Goal: Task Accomplishment & Management: Use online tool/utility

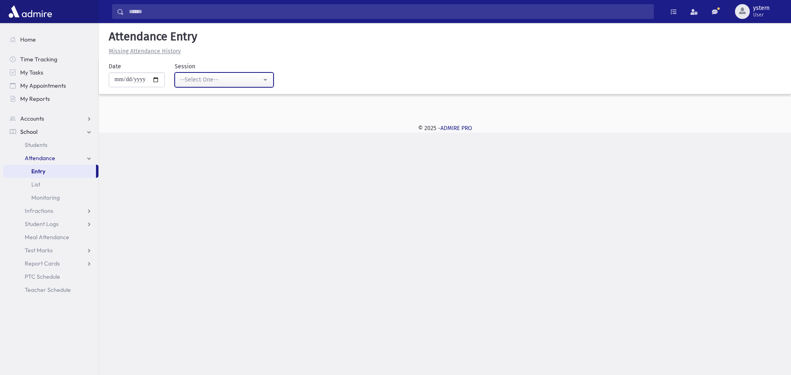
click at [213, 80] on div "--Select One--" at bounding box center [221, 79] width 82 height 9
click at [182, 166] on div "Search Results Students" at bounding box center [395, 187] width 791 height 375
click at [37, 153] on link "Attendance" at bounding box center [50, 158] width 95 height 13
click at [58, 155] on link "Attendance" at bounding box center [50, 158] width 95 height 13
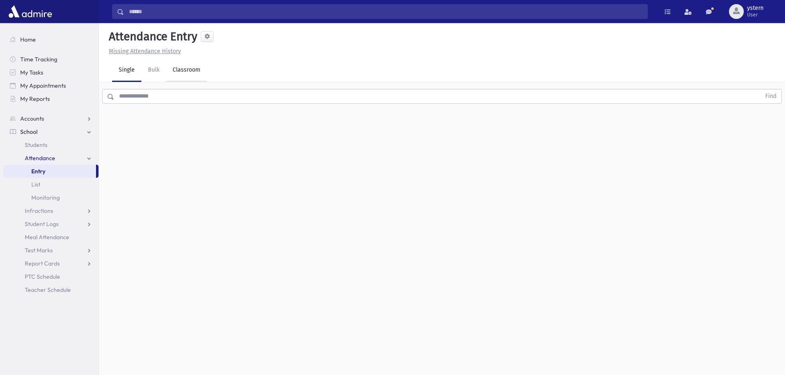
click at [195, 69] on link "Classroom" at bounding box center [186, 70] width 41 height 23
click at [257, 100] on button "--Select One--" at bounding box center [227, 106] width 99 height 15
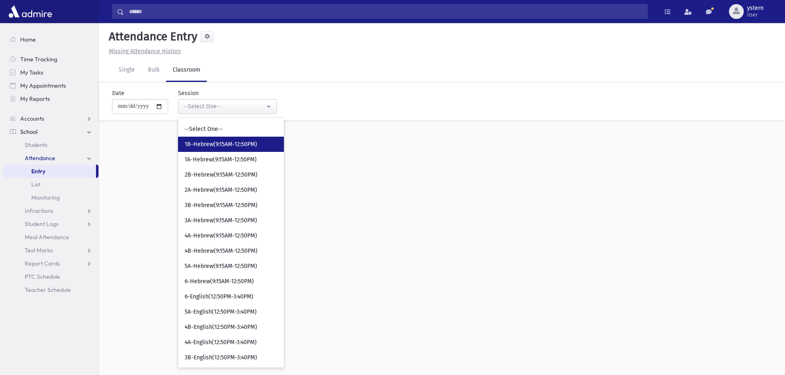
click at [211, 144] on span "1B-Hebrew(9:15AM-12:50PM)" at bounding box center [221, 144] width 73 height 8
select select "***"
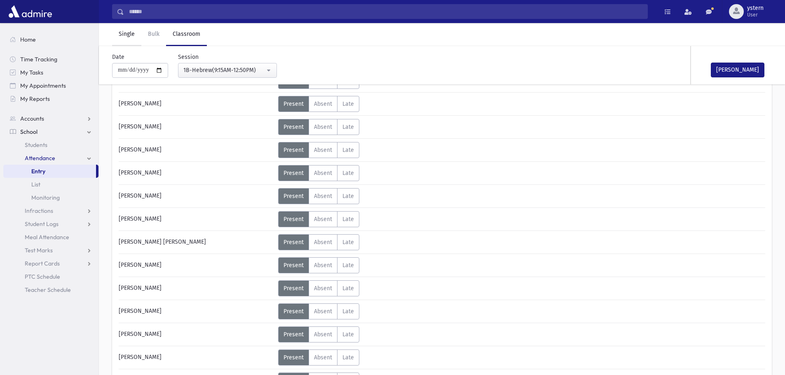
click at [126, 36] on link "Single" at bounding box center [126, 34] width 29 height 23
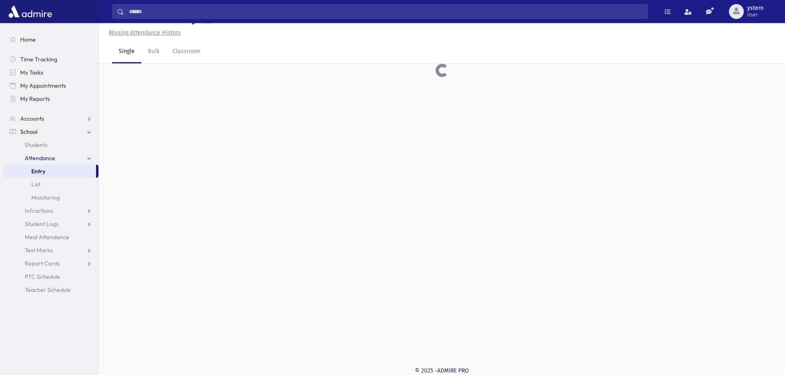
scroll to position [19, 0]
click at [170, 77] on input "text" at bounding box center [437, 77] width 646 height 15
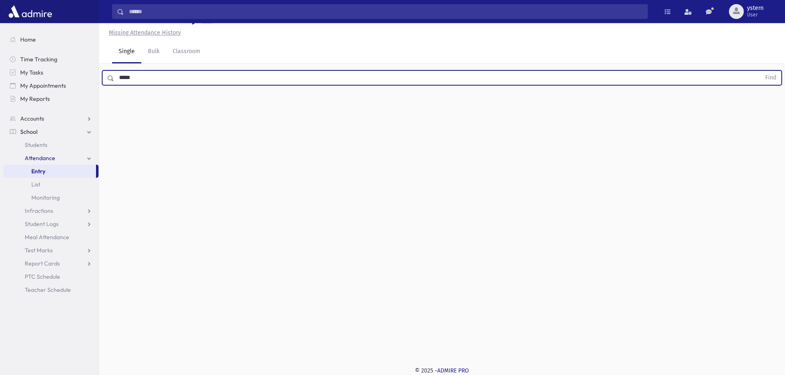
type input "*****"
click at [760, 71] on button "Find" at bounding box center [770, 78] width 21 height 14
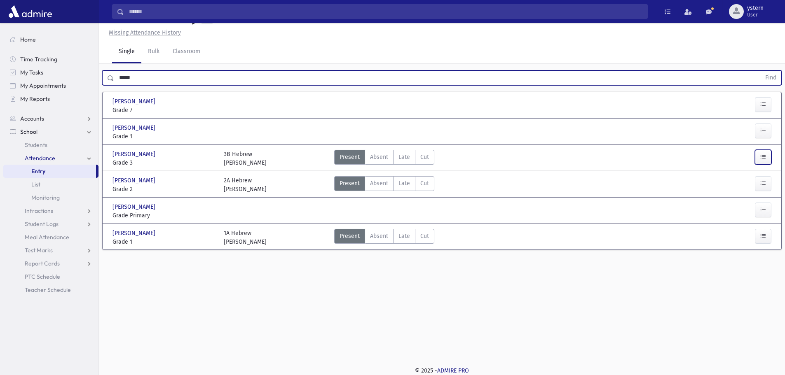
click at [765, 155] on icon "button" at bounding box center [763, 157] width 6 height 7
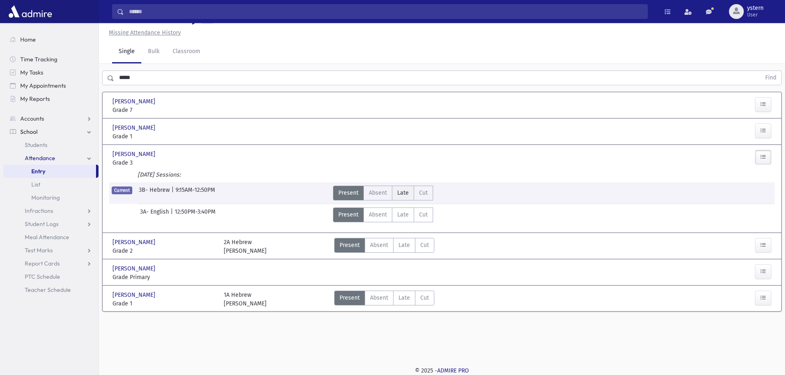
click at [398, 193] on span "Late" at bounding box center [403, 193] width 12 height 9
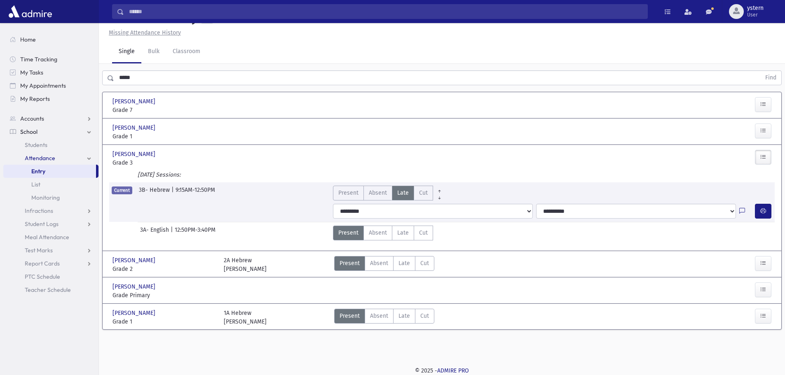
click at [745, 210] on div at bounding box center [747, 211] width 16 height 15
click at [742, 210] on icon at bounding box center [742, 211] width 6 height 7
click at [761, 209] on icon "button" at bounding box center [763, 211] width 6 height 7
click at [28, 60] on span "Time Tracking" at bounding box center [38, 59] width 37 height 7
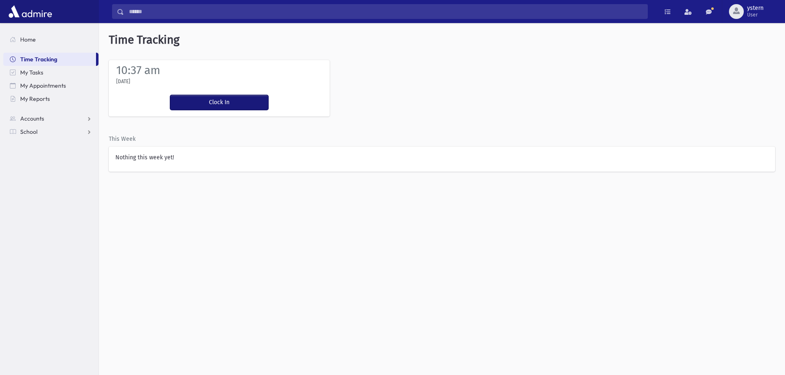
click at [236, 100] on button "Clock In" at bounding box center [219, 102] width 98 height 15
click at [21, 135] on span "School" at bounding box center [28, 131] width 17 height 7
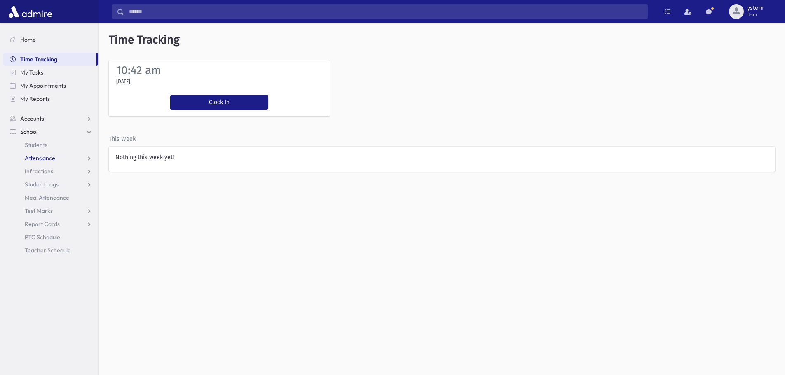
click at [49, 154] on span "Attendance" at bounding box center [40, 157] width 30 height 7
click at [42, 189] on link "List" at bounding box center [50, 184] width 95 height 13
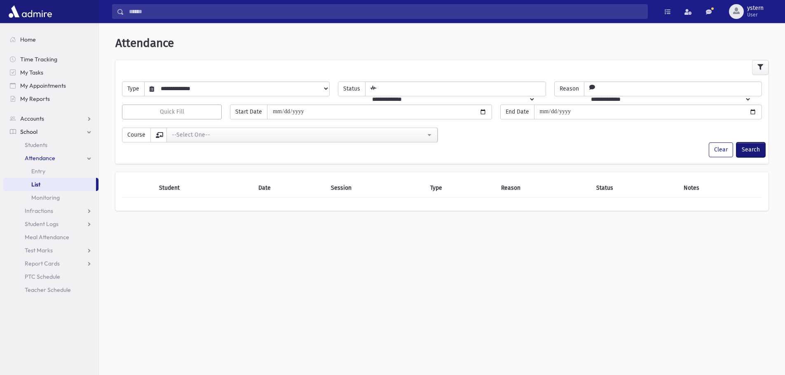
click at [758, 151] on button "Search" at bounding box center [750, 150] width 29 height 15
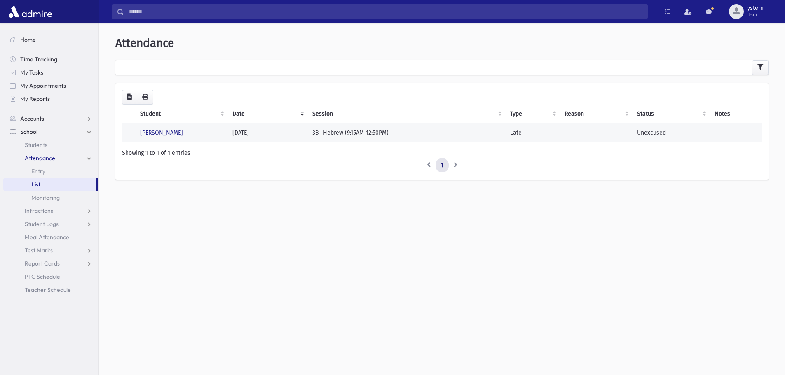
click at [146, 138] on td "[PERSON_NAME]" at bounding box center [181, 132] width 92 height 19
click at [157, 135] on link "[PERSON_NAME]" at bounding box center [161, 132] width 43 height 7
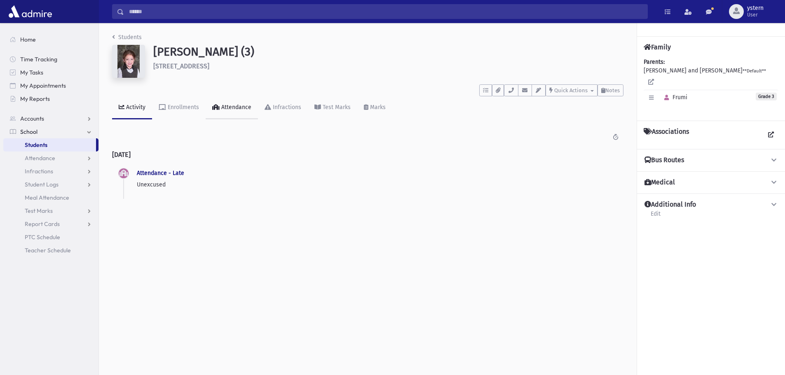
click at [218, 109] on icon at bounding box center [215, 107] width 7 height 6
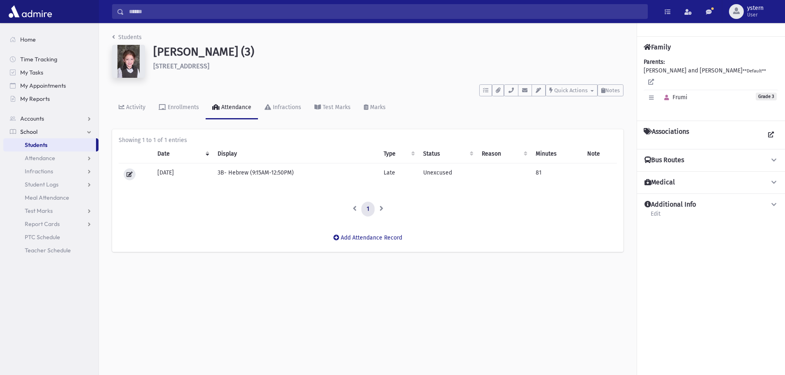
click at [126, 174] on icon at bounding box center [129, 174] width 6 height 5
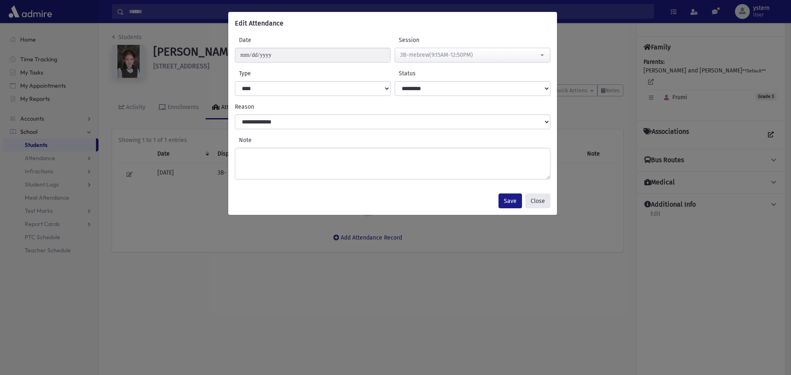
click at [551, 201] on div "Save Close" at bounding box center [392, 201] width 329 height 28
click at [545, 197] on button "Close" at bounding box center [537, 201] width 25 height 15
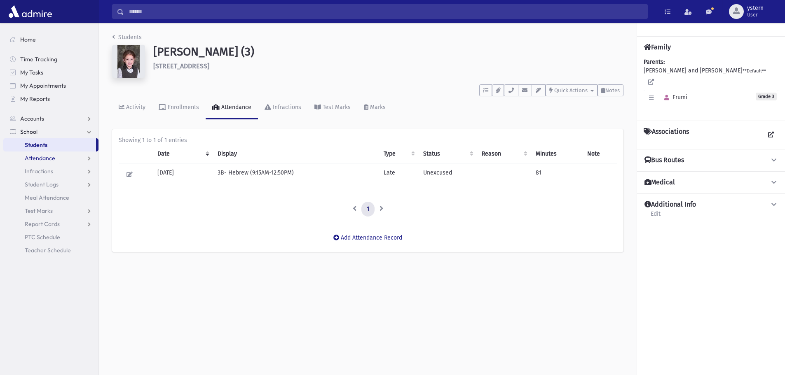
click at [43, 157] on span "Attendance" at bounding box center [40, 157] width 30 height 7
click at [47, 168] on link "Entry" at bounding box center [50, 171] width 95 height 13
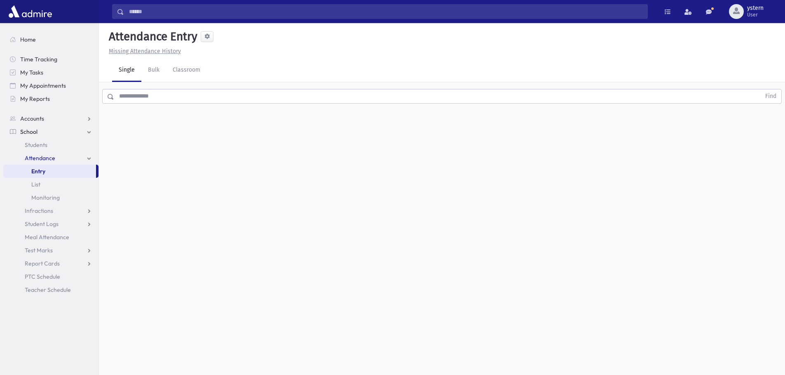
click at [164, 98] on input "text" at bounding box center [437, 96] width 646 height 15
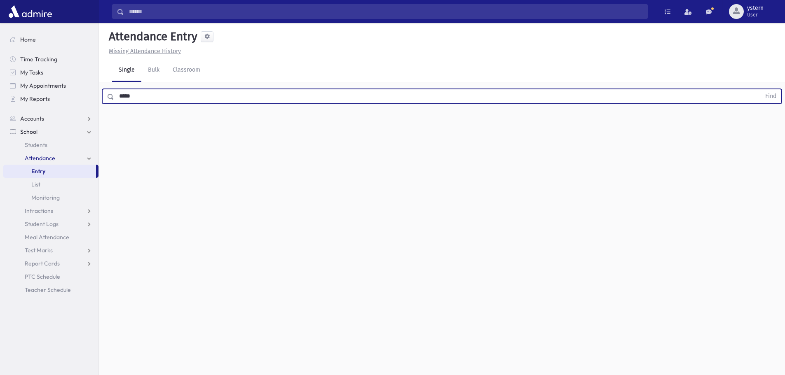
type input "*****"
click at [760, 89] on button "Find" at bounding box center [770, 96] width 21 height 14
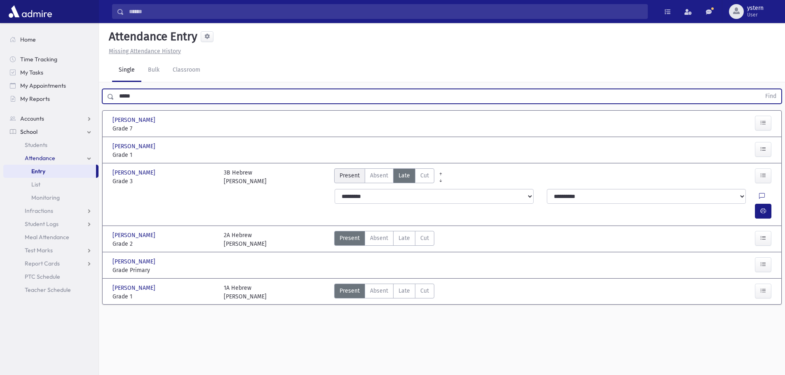
click at [341, 178] on span "Present" at bounding box center [349, 175] width 20 height 9
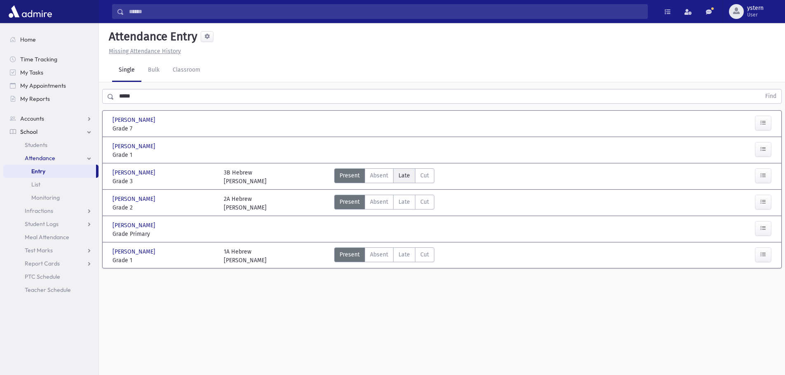
click at [407, 174] on span "Late" at bounding box center [404, 175] width 12 height 9
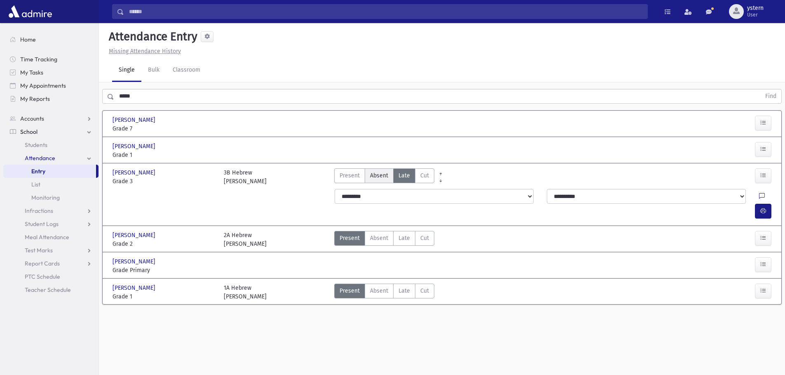
click at [382, 174] on span "Absent" at bounding box center [379, 175] width 18 height 9
click at [398, 178] on span "Late" at bounding box center [404, 175] width 12 height 9
click at [349, 176] on span "Present" at bounding box center [349, 175] width 20 height 9
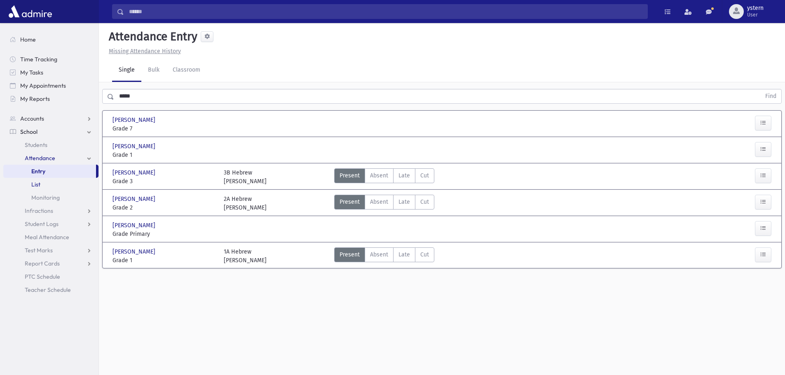
click at [40, 185] on span "List" at bounding box center [35, 184] width 9 height 7
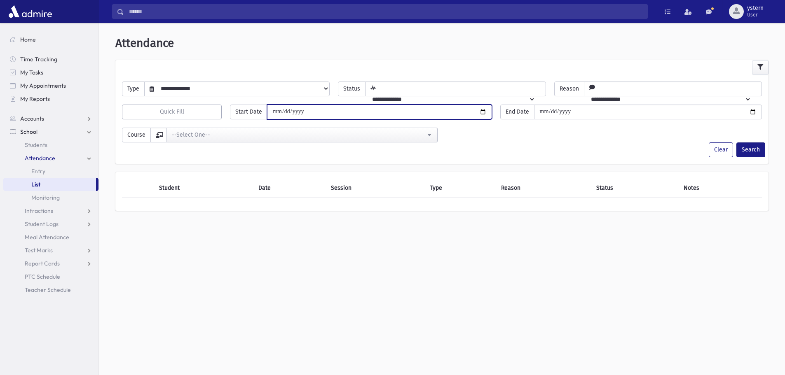
click at [290, 115] on input "date" at bounding box center [379, 112] width 225 height 15
click at [284, 110] on input "date" at bounding box center [379, 112] width 225 height 15
click at [282, 108] on input "date" at bounding box center [379, 112] width 225 height 15
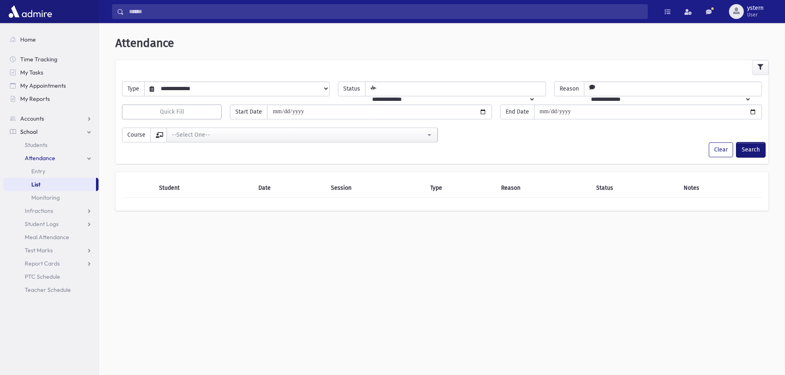
click at [751, 147] on button "Search" at bounding box center [750, 150] width 29 height 15
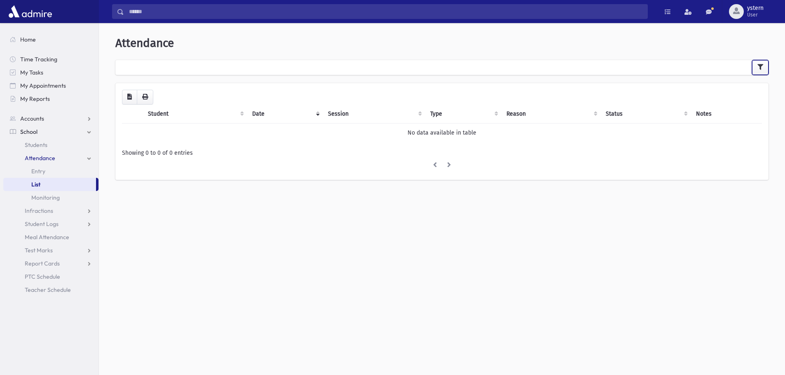
click at [754, 69] on button "button" at bounding box center [760, 67] width 16 height 15
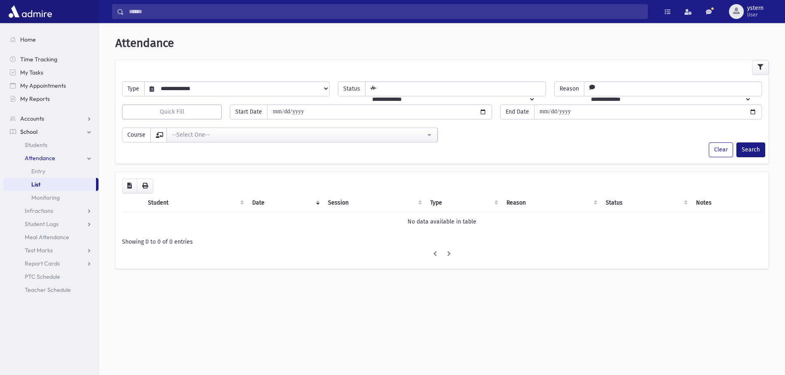
click at [189, 89] on select "**********" at bounding box center [241, 89] width 175 height 14
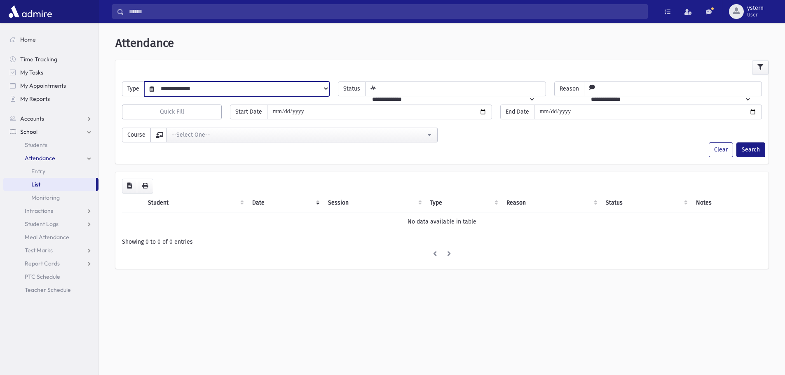
click at [189, 89] on select "**********" at bounding box center [241, 89] width 175 height 14
click at [399, 92] on select "**********" at bounding box center [449, 99] width 169 height 14
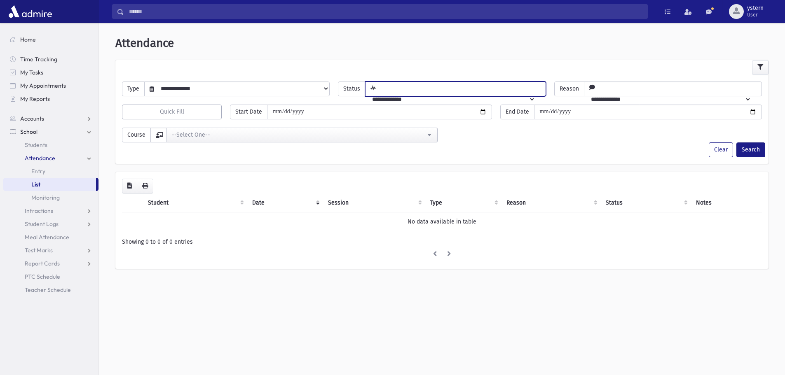
click at [399, 92] on select "**********" at bounding box center [449, 99] width 169 height 14
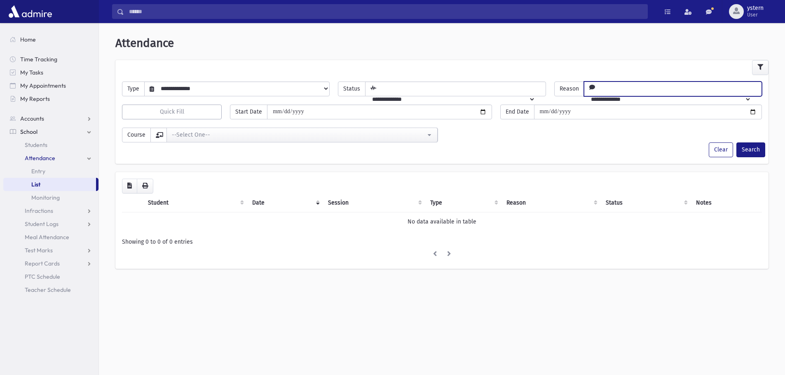
click at [596, 92] on select "**********" at bounding box center [667, 99] width 167 height 14
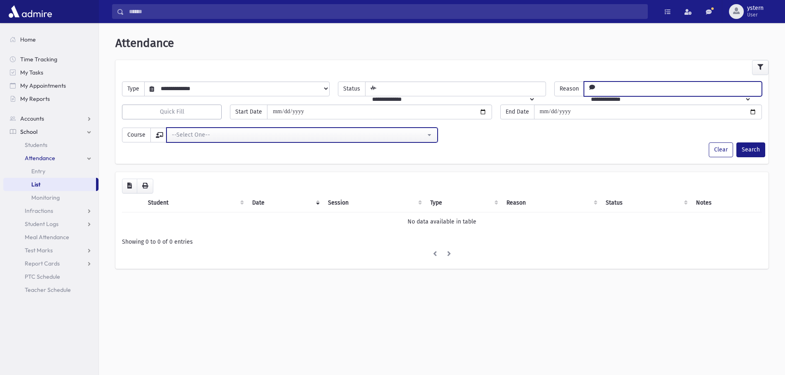
click at [282, 137] on div "--Select One--" at bounding box center [299, 135] width 254 height 9
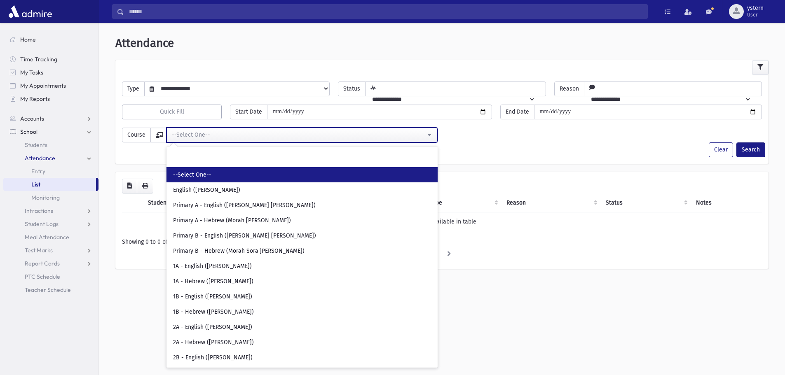
click at [282, 137] on div "--Select One--" at bounding box center [299, 135] width 254 height 9
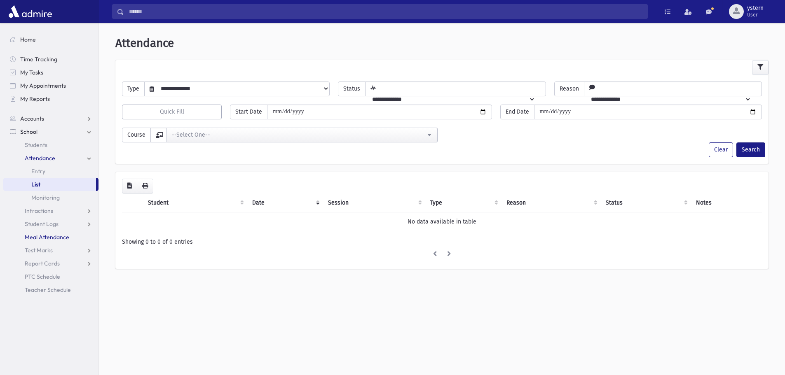
click at [42, 234] on span "Meal Attendance" at bounding box center [47, 237] width 44 height 7
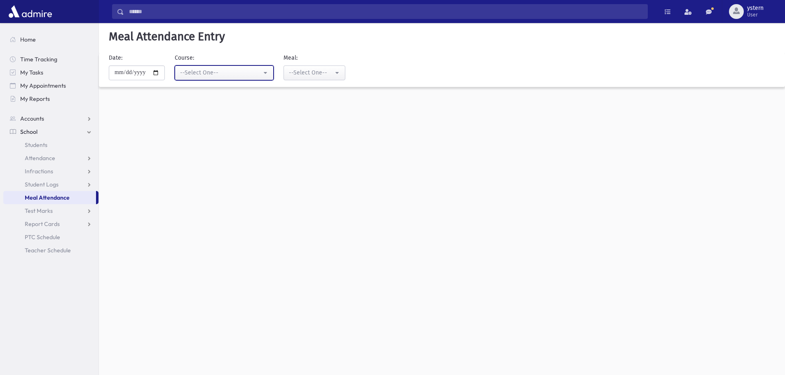
click at [243, 67] on button "--Select One--" at bounding box center [224, 73] width 99 height 15
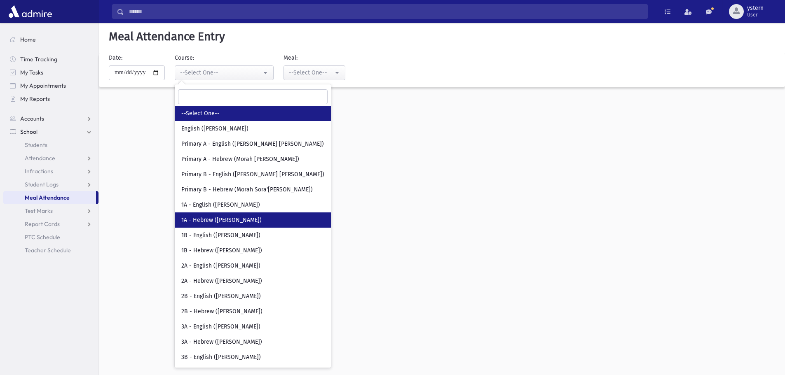
click at [215, 217] on span "1A - Hebrew ([PERSON_NAME])" at bounding box center [221, 220] width 80 height 8
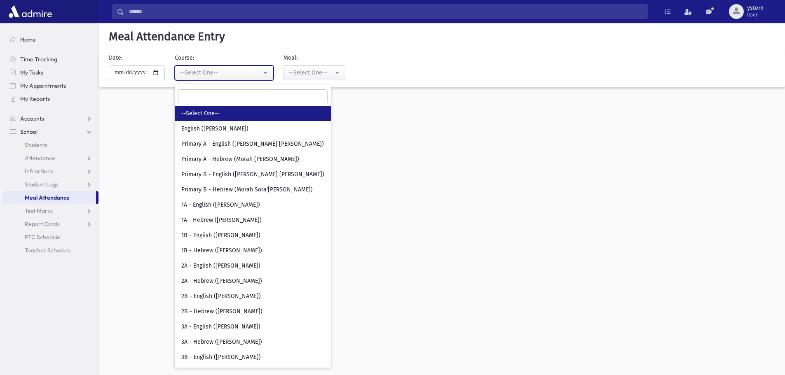
select select "***"
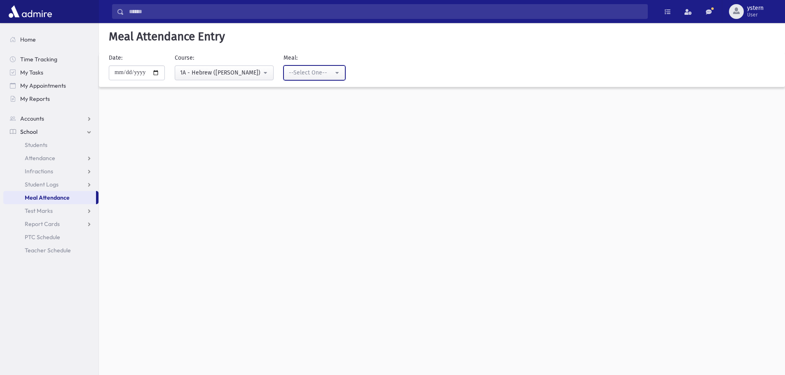
click at [307, 74] on div "--Select One--" at bounding box center [311, 72] width 44 height 9
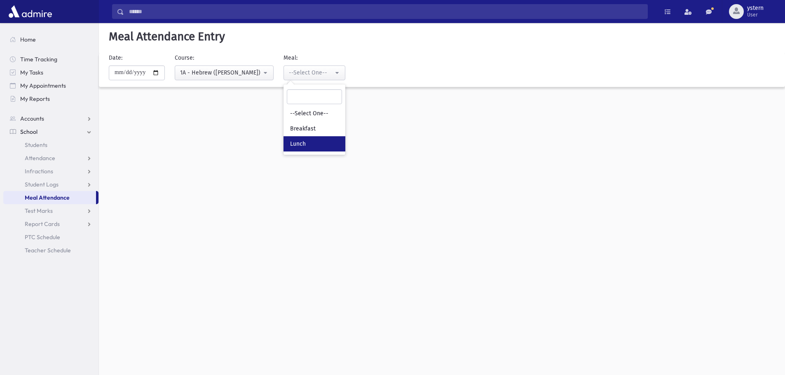
click at [302, 147] on span "Lunch" at bounding box center [298, 144] width 16 height 8
select select "*"
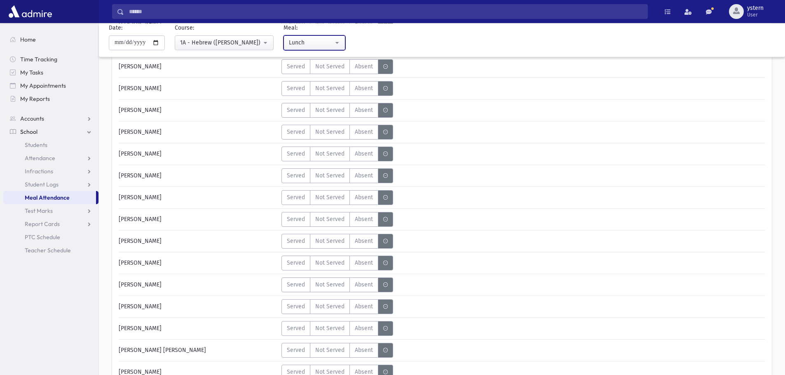
scroll to position [577, 0]
